Goal: Information Seeking & Learning: Learn about a topic

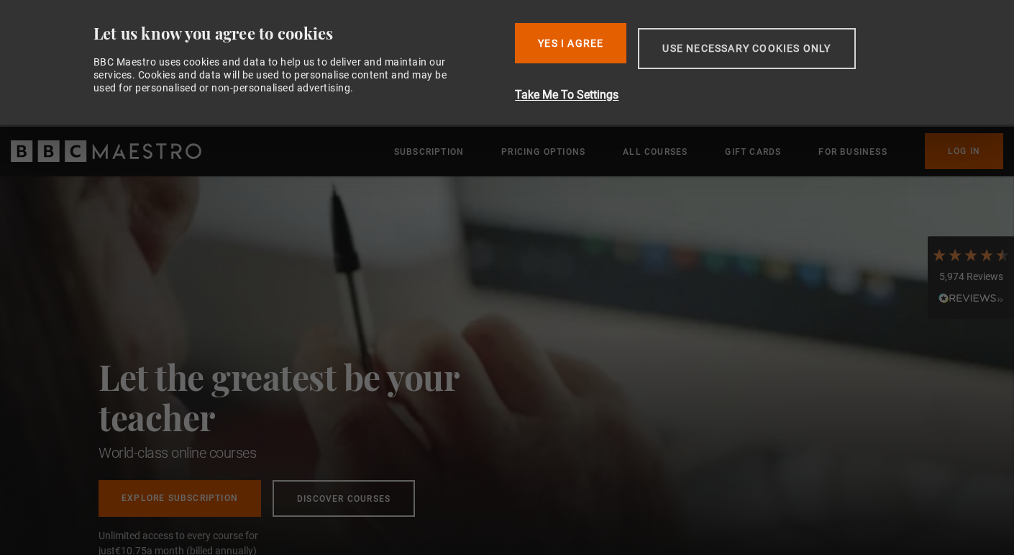
click at [668, 53] on button "Use necessary cookies only" at bounding box center [746, 48] width 217 height 41
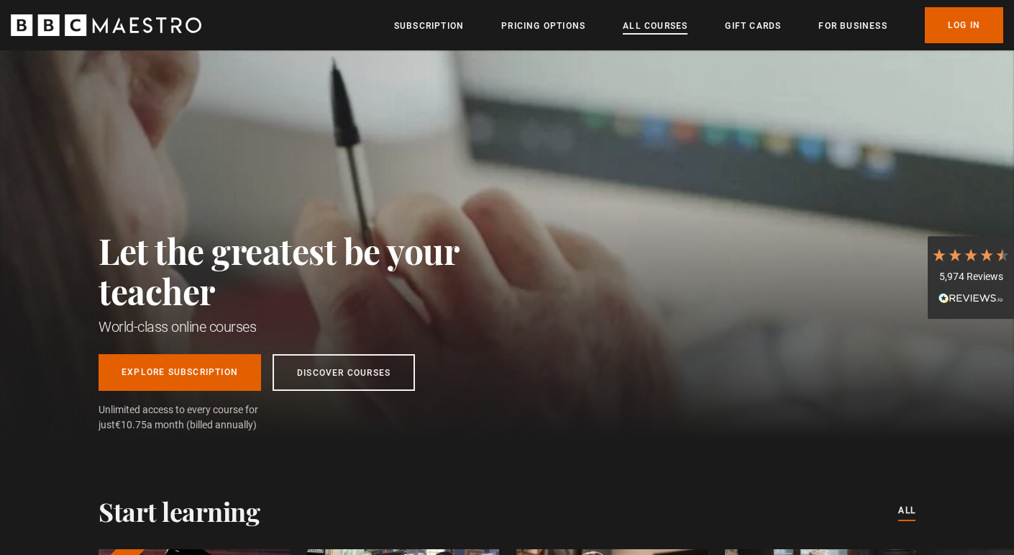
click at [649, 26] on link "All Courses" at bounding box center [655, 26] width 65 height 14
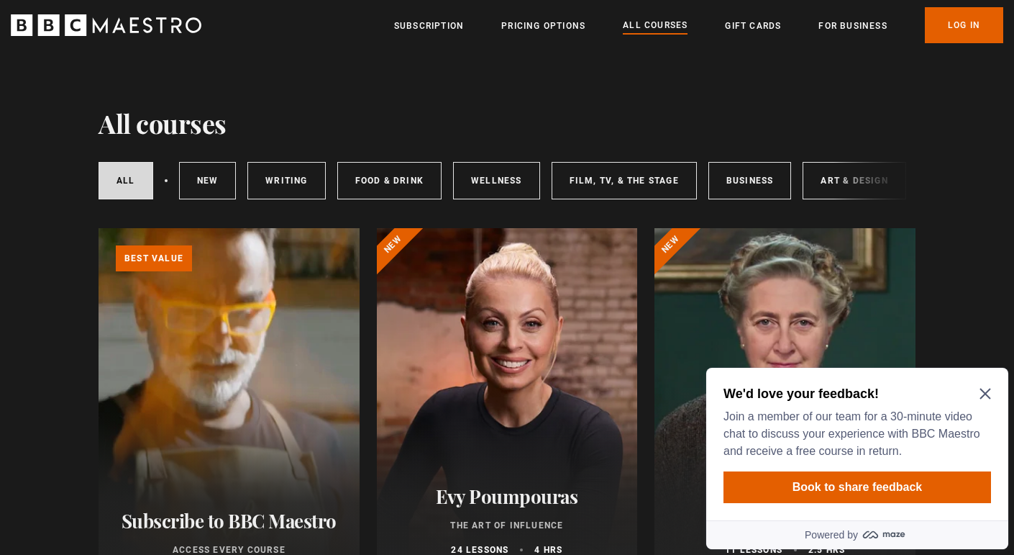
scroll to position [4, 0]
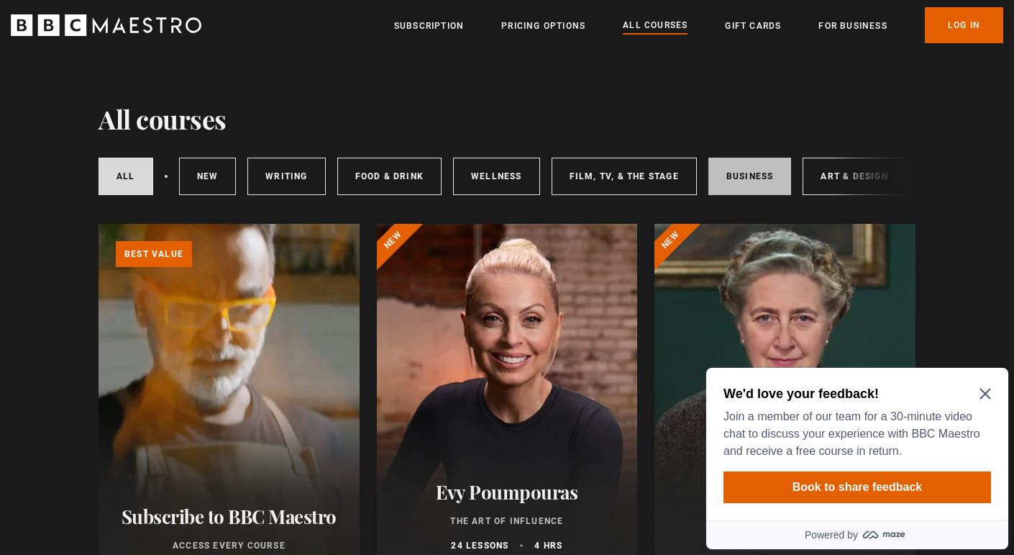
click at [722, 175] on link "Business" at bounding box center [750, 176] width 83 height 37
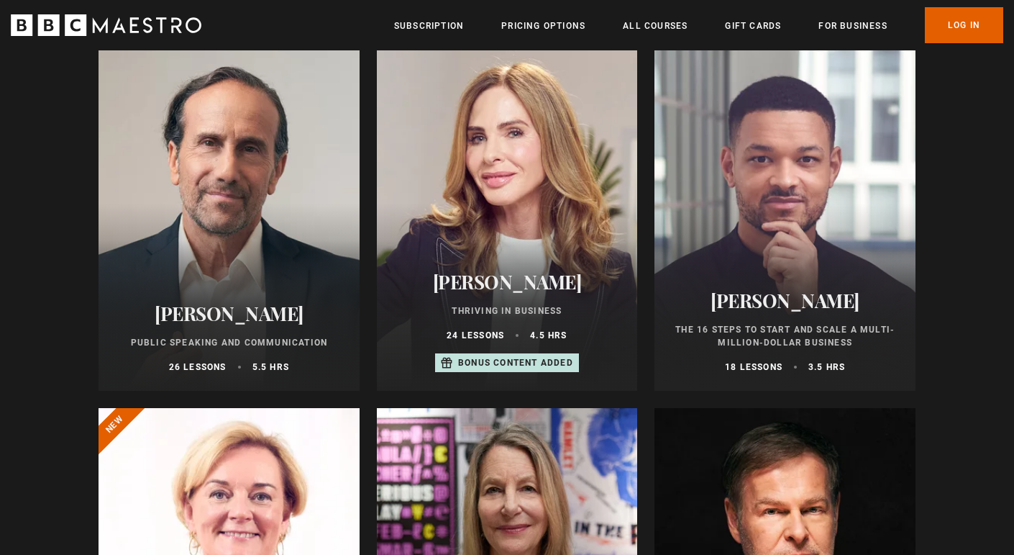
scroll to position [546, 0]
click at [835, 210] on div at bounding box center [785, 217] width 261 height 345
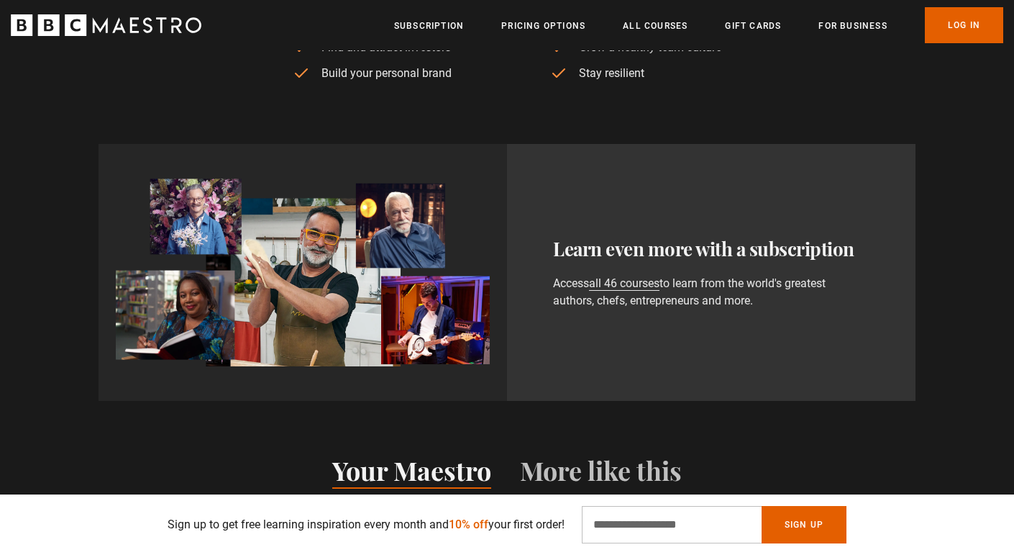
scroll to position [767, 0]
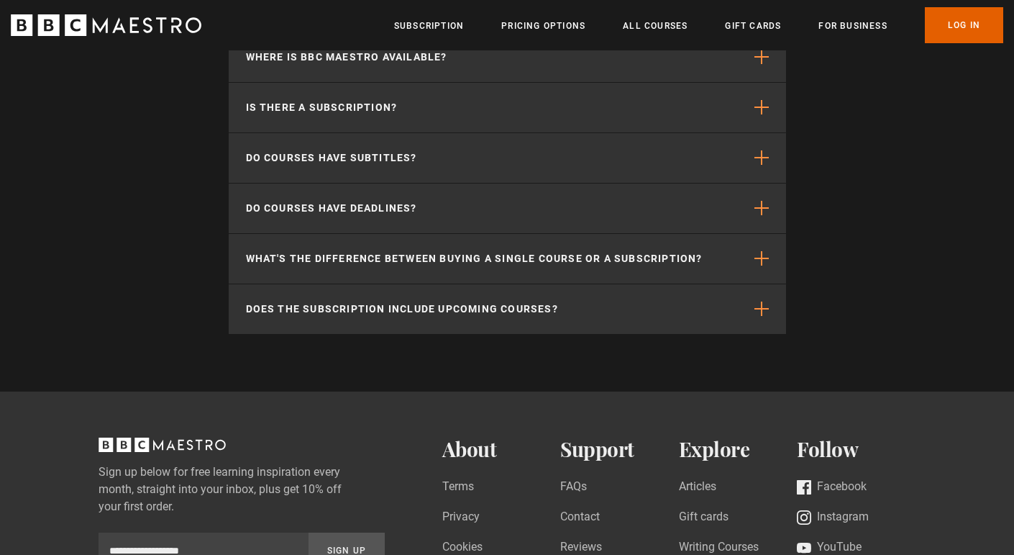
scroll to position [1706, 0]
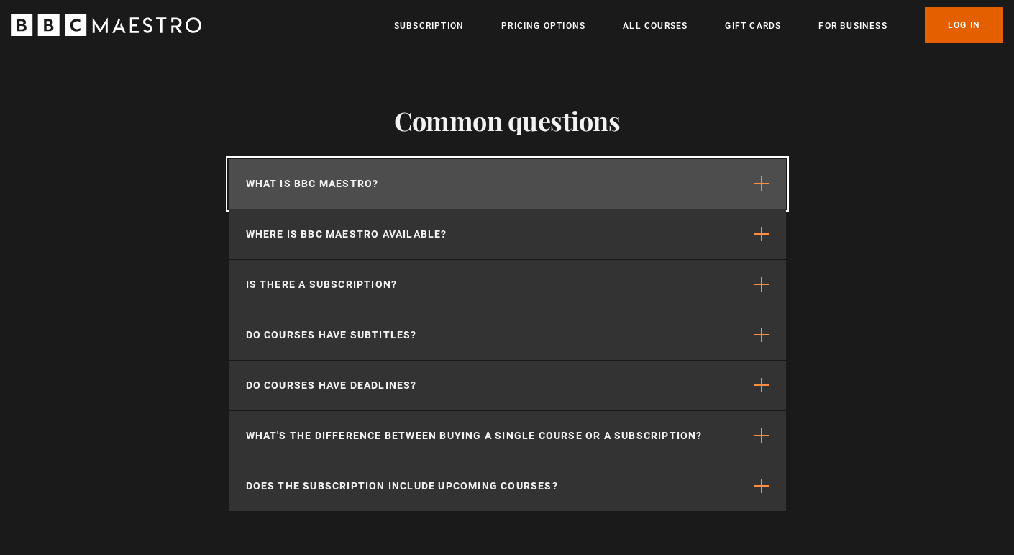
click at [366, 185] on p "What is BBC Maestro?" at bounding box center [312, 183] width 133 height 15
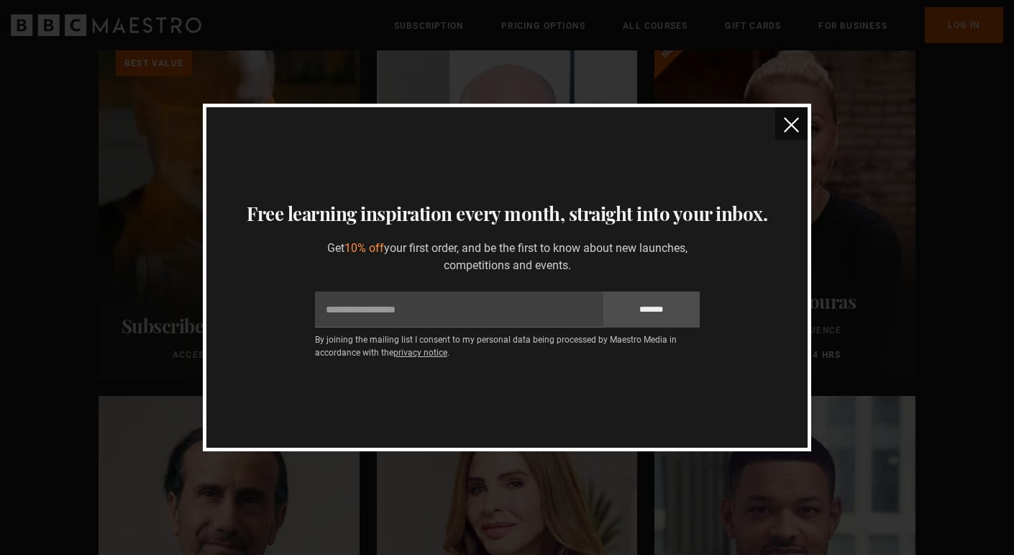
scroll to position [0, 0]
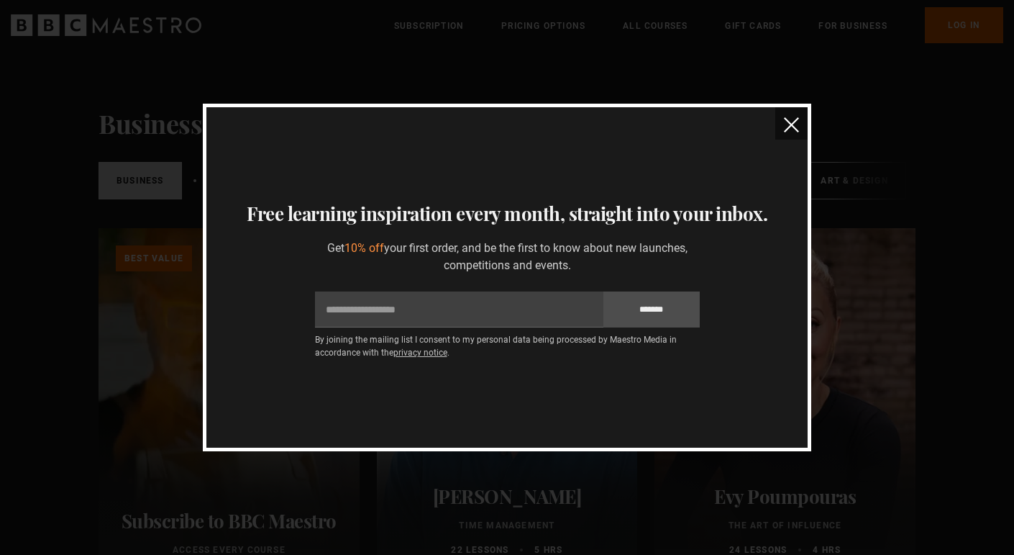
click at [789, 123] on img "close" at bounding box center [791, 124] width 15 height 15
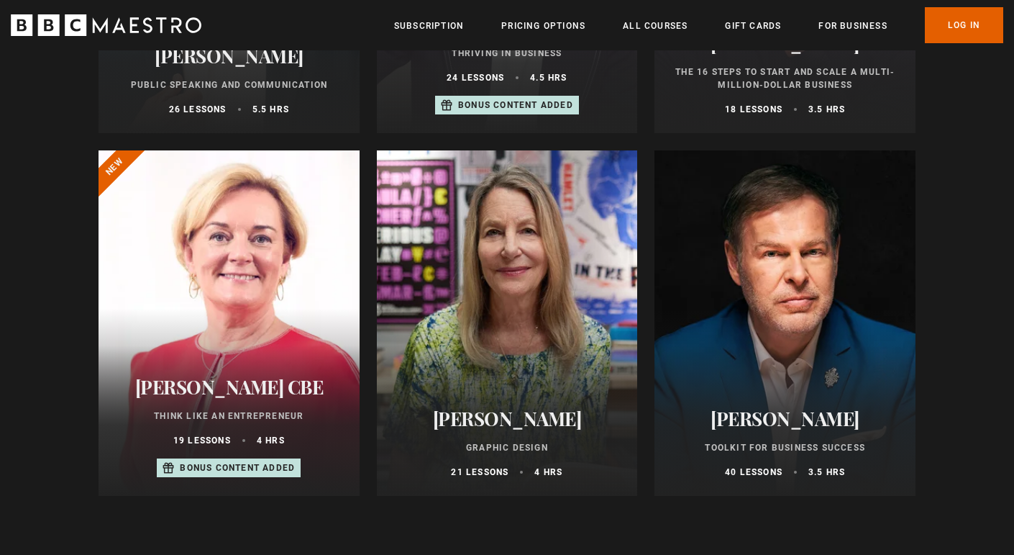
scroll to position [796, 0]
